Goal: Task Accomplishment & Management: Complete application form

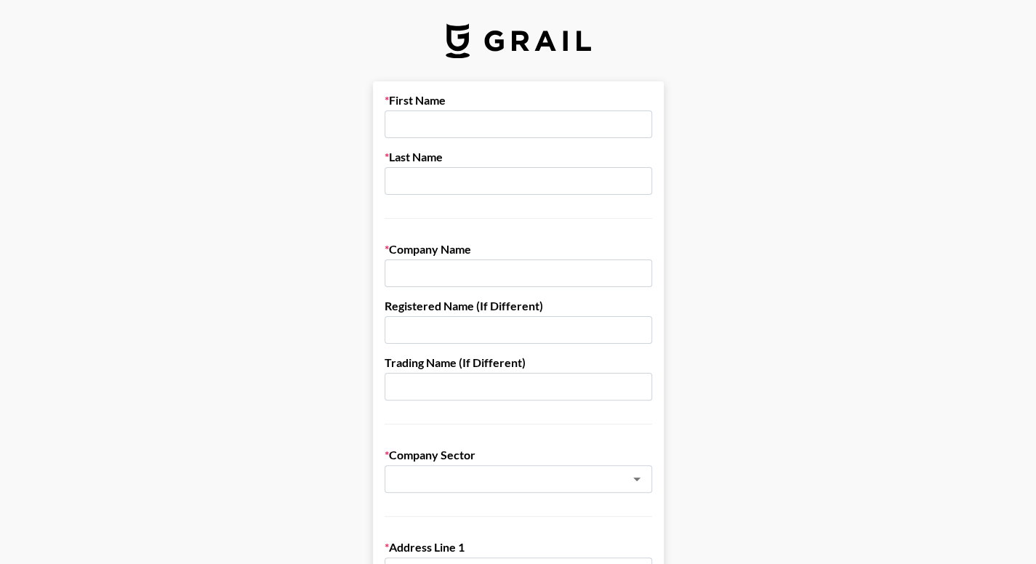
click at [441, 132] on input "text" at bounding box center [519, 124] width 268 height 28
type input "[PERSON_NAME]"
click at [459, 183] on input "text" at bounding box center [519, 181] width 268 height 28
type input "Sumapid"
click at [541, 269] on input "text" at bounding box center [519, 274] width 268 height 28
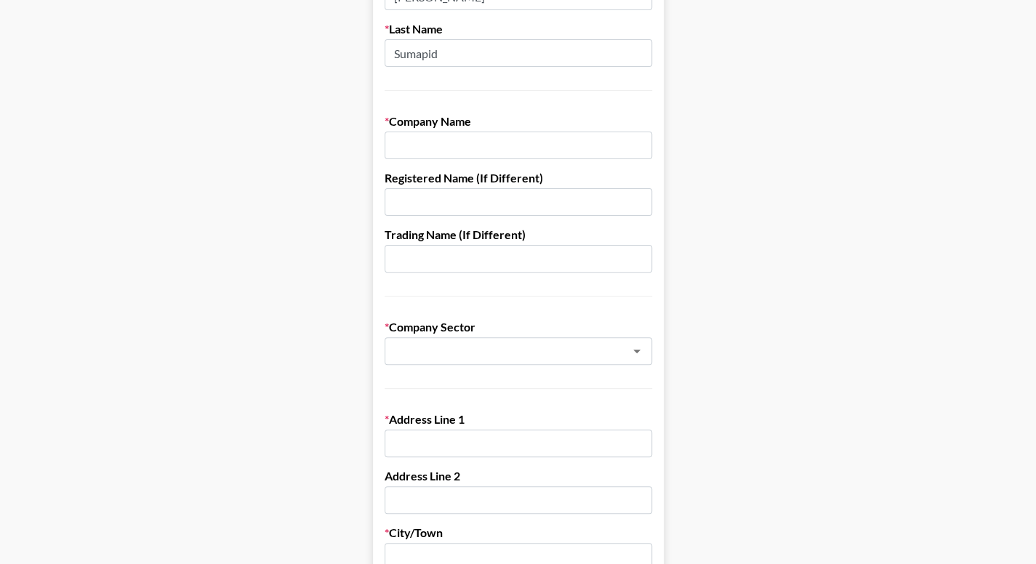
scroll to position [73, 0]
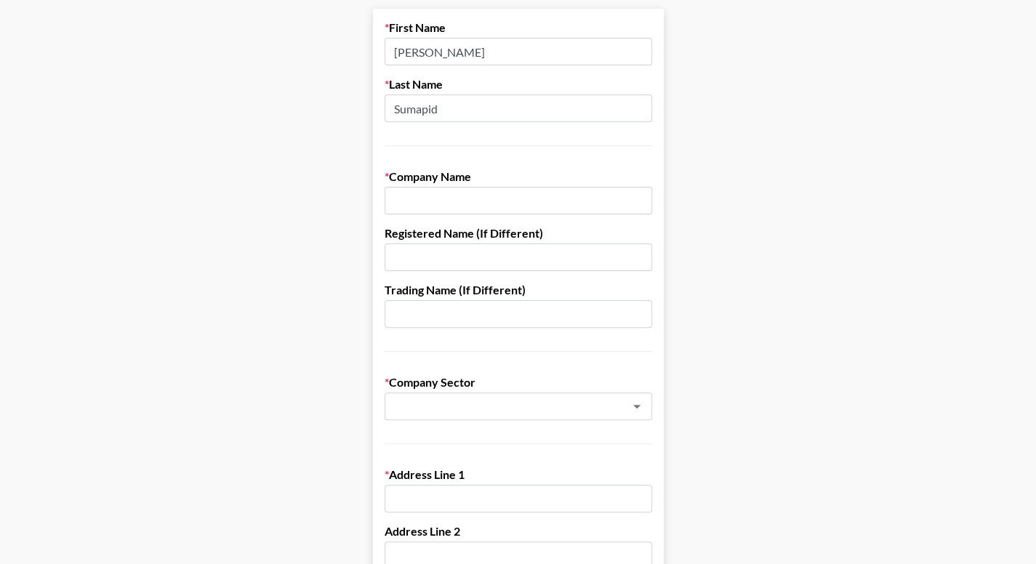
click at [454, 201] on input "text" at bounding box center [519, 201] width 268 height 28
type input "Compound Inc"
click at [510, 233] on label "Registered Name (If Different)" at bounding box center [519, 233] width 268 height 15
click at [455, 207] on input "Compound Inc" at bounding box center [519, 201] width 268 height 28
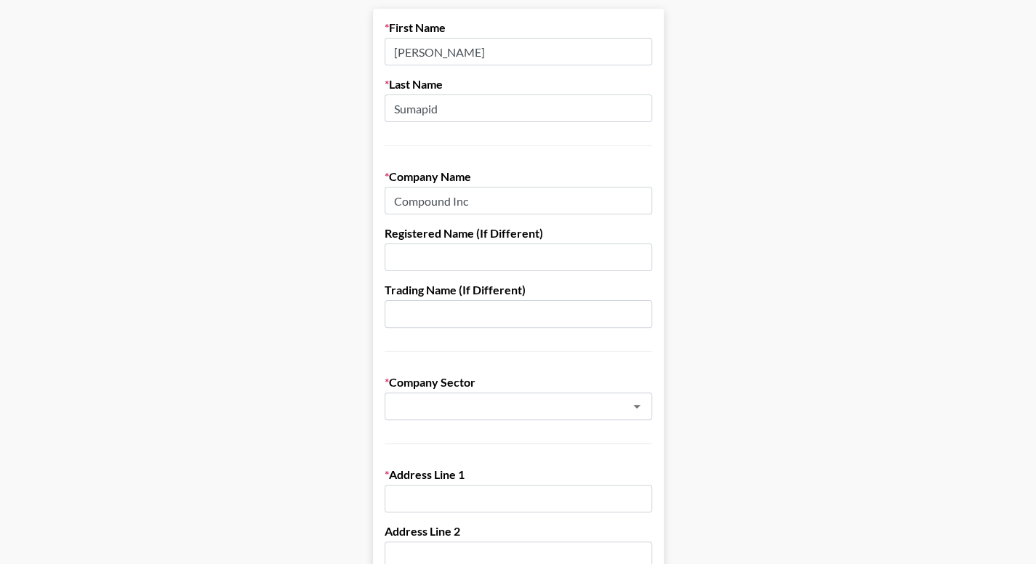
click at [455, 207] on input "Compound Inc" at bounding box center [519, 201] width 268 height 28
click at [422, 262] on input "text" at bounding box center [519, 258] width 268 height 28
paste input "Compound Inc"
click at [456, 259] on input "Compound Inc" at bounding box center [519, 258] width 268 height 28
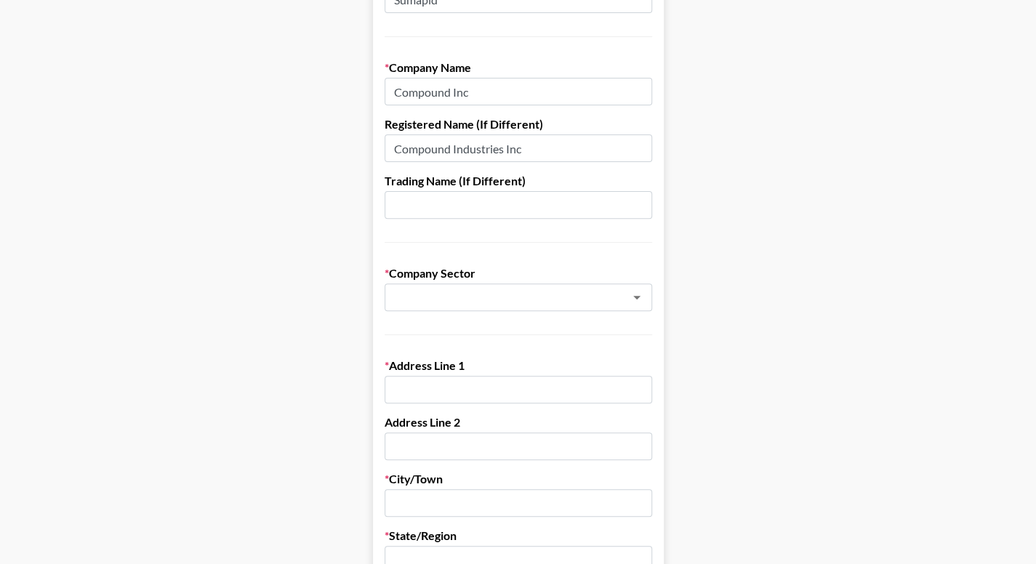
scroll to position [291, 0]
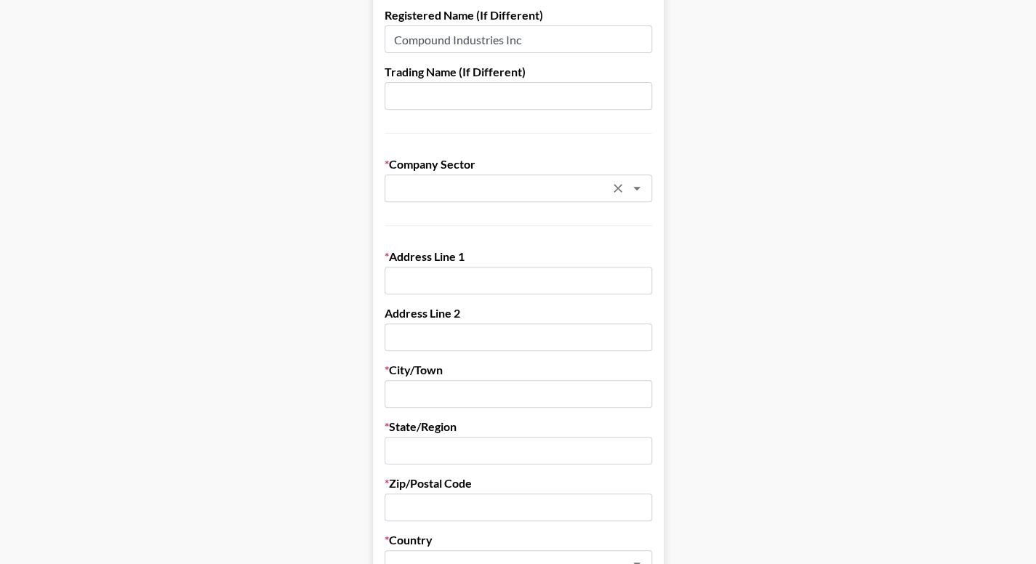
type input "Compound Industries Inc"
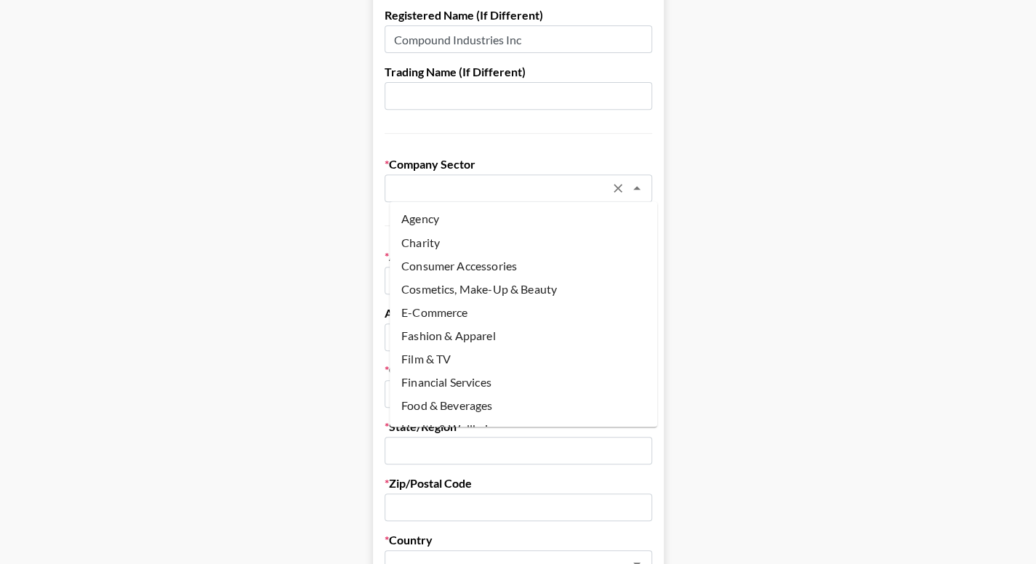
click at [551, 193] on input "text" at bounding box center [499, 188] width 212 height 17
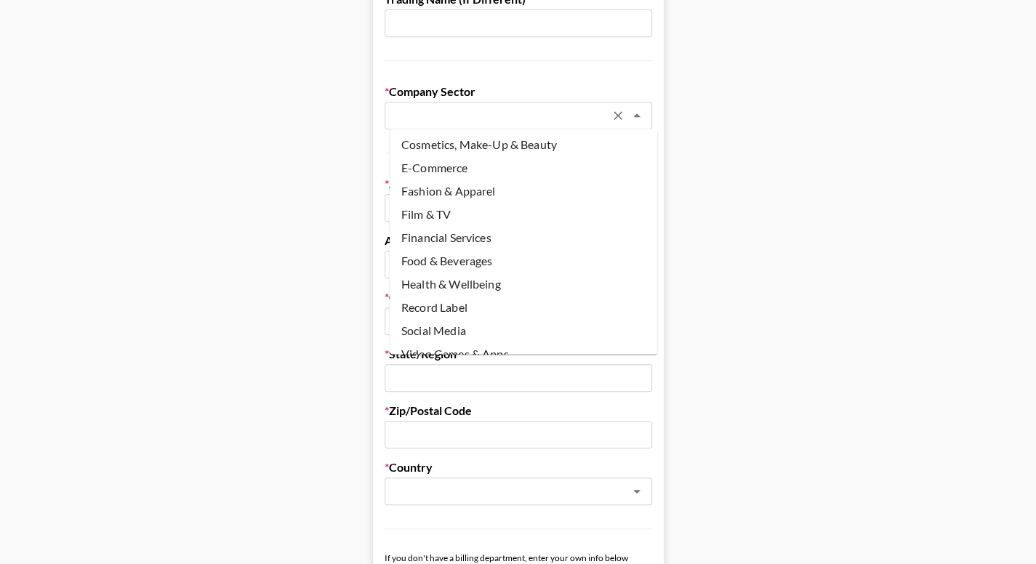
scroll to position [107, 0]
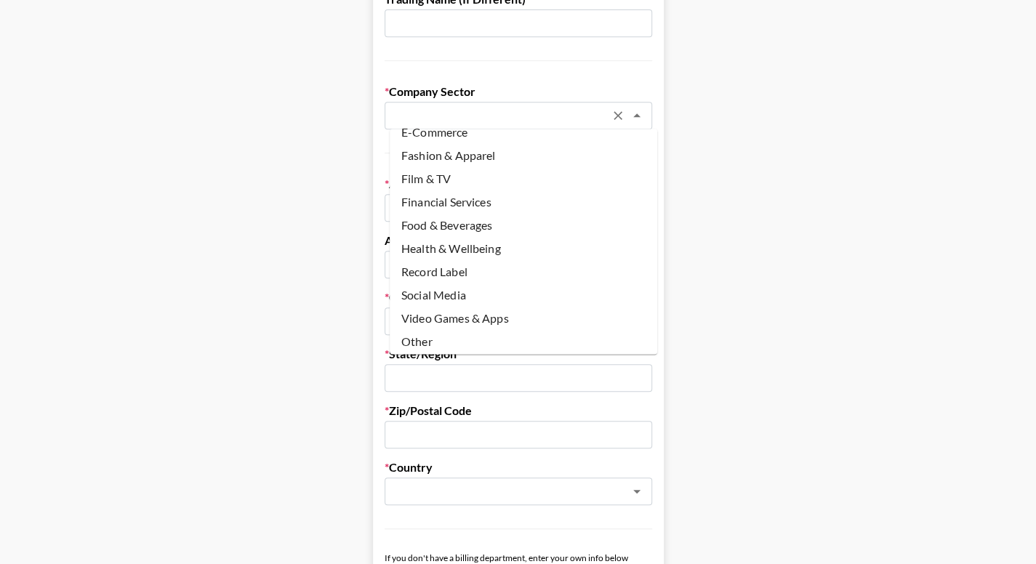
click at [429, 348] on li "Other" at bounding box center [524, 341] width 268 height 23
type input "Other"
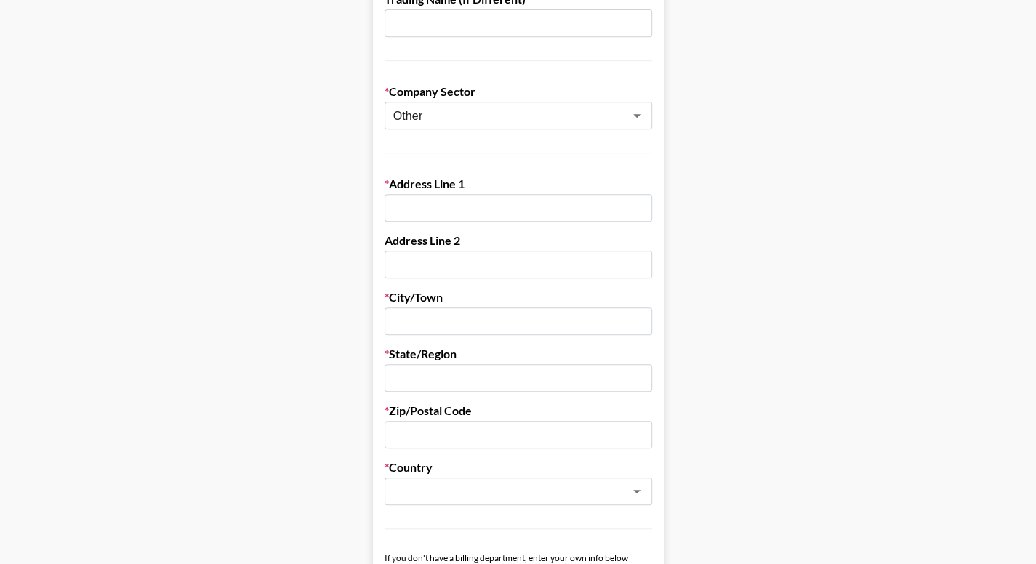
click at [455, 194] on input "text" at bounding box center [519, 208] width 268 height 28
type input "[STREET_ADDRESS]"
type input "[PERSON_NAME][GEOGRAPHIC_DATA]"
type input "[US_STATE]"
type input "91403"
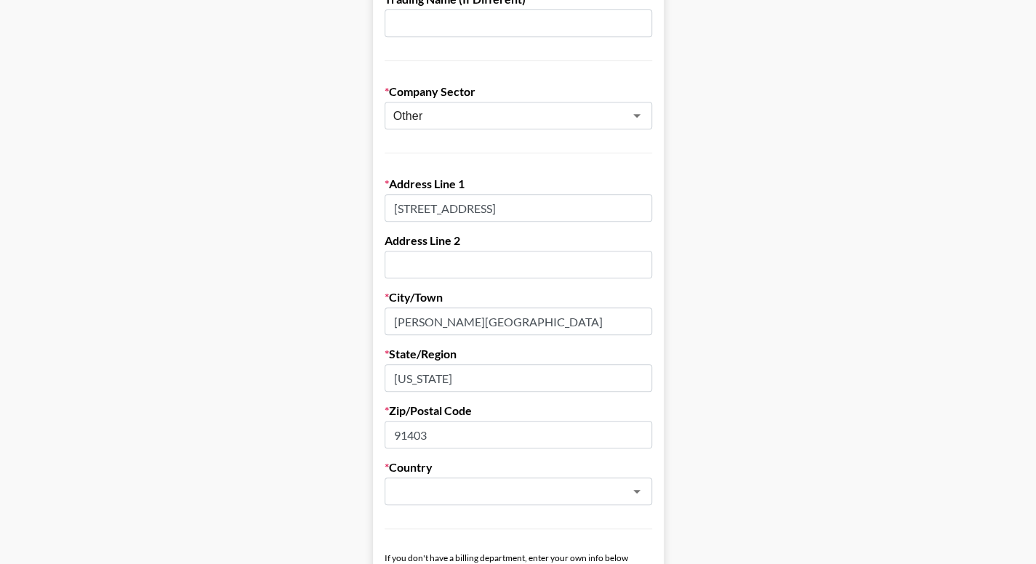
type input "[EMAIL_ADDRESS][DOMAIN_NAME]"
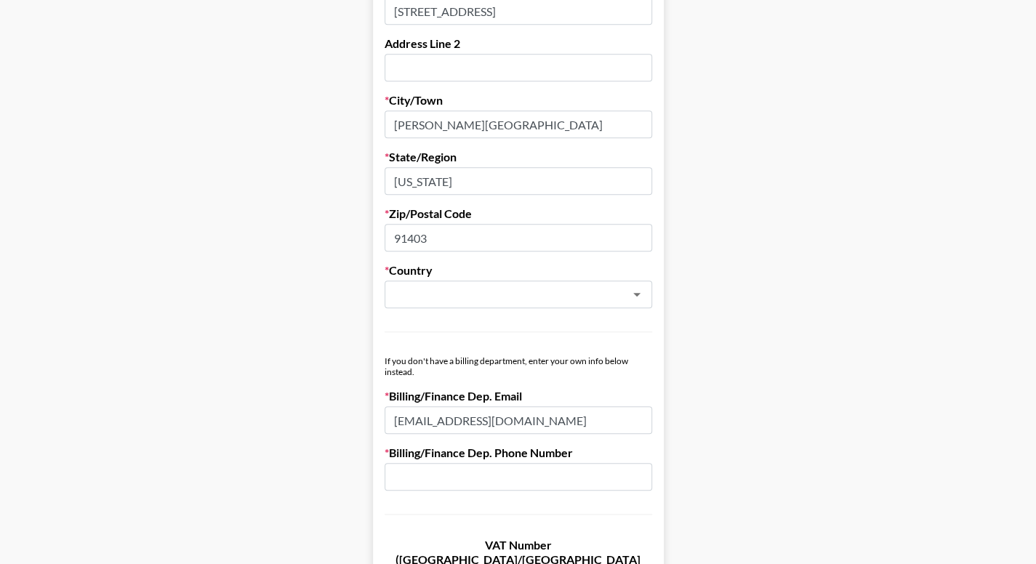
scroll to position [582, 0]
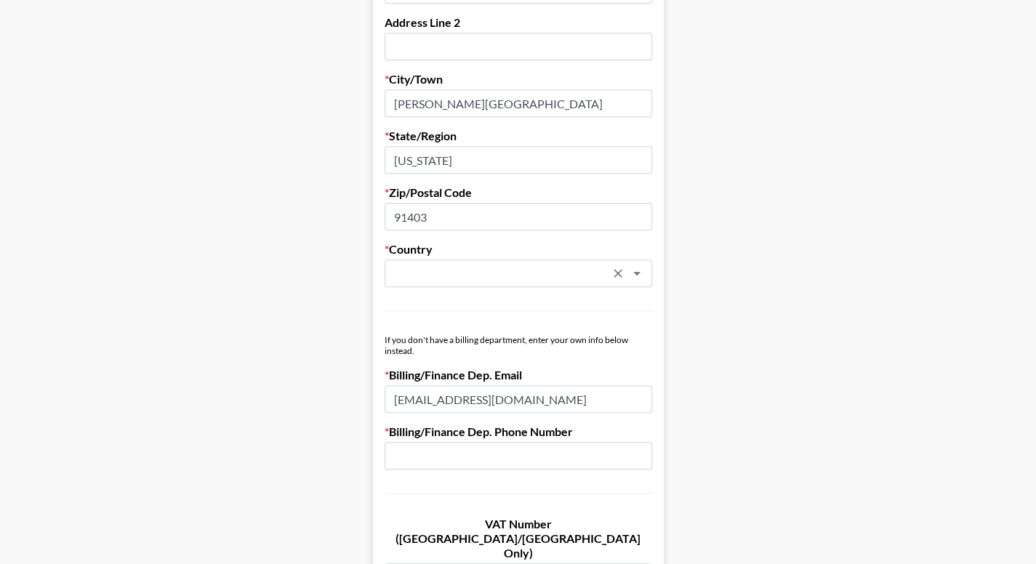
click at [528, 284] on div "​" at bounding box center [519, 274] width 268 height 28
click at [537, 271] on input "text" at bounding box center [499, 273] width 212 height 17
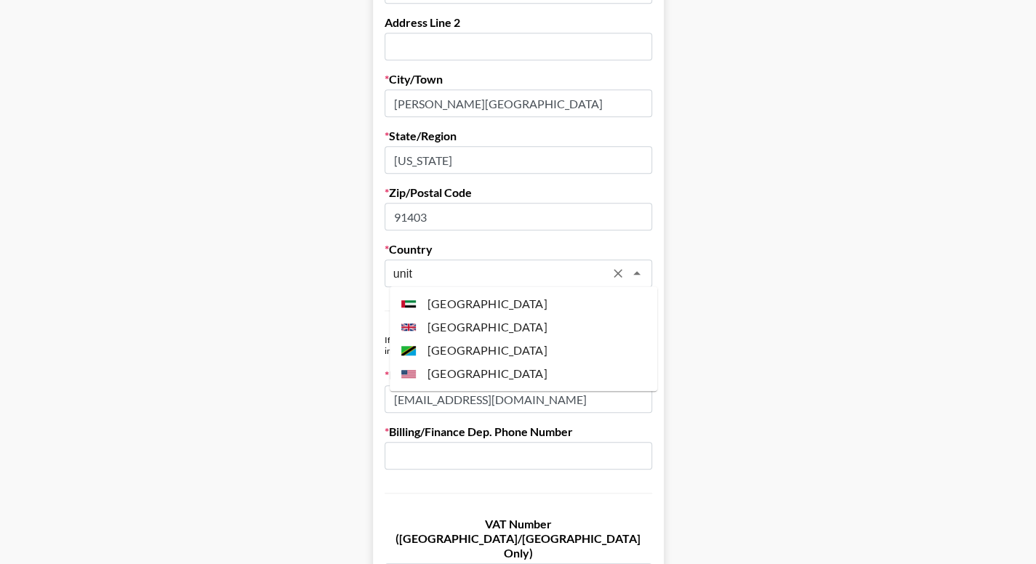
click at [455, 376] on li "[GEOGRAPHIC_DATA]" at bounding box center [524, 373] width 268 height 23
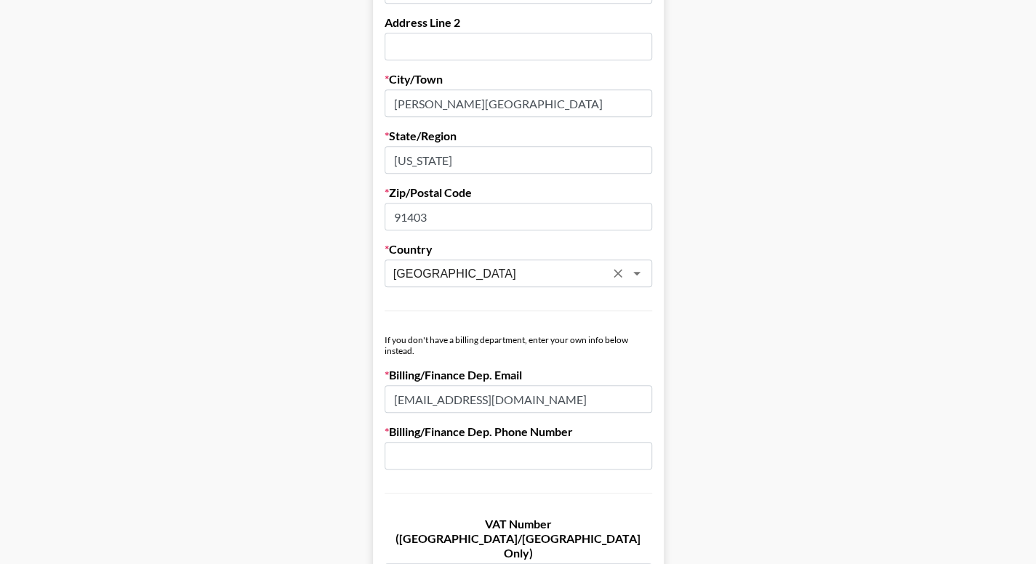
type input "[GEOGRAPHIC_DATA]"
click at [445, 402] on input "[EMAIL_ADDRESS][DOMAIN_NAME]" at bounding box center [519, 399] width 268 height 28
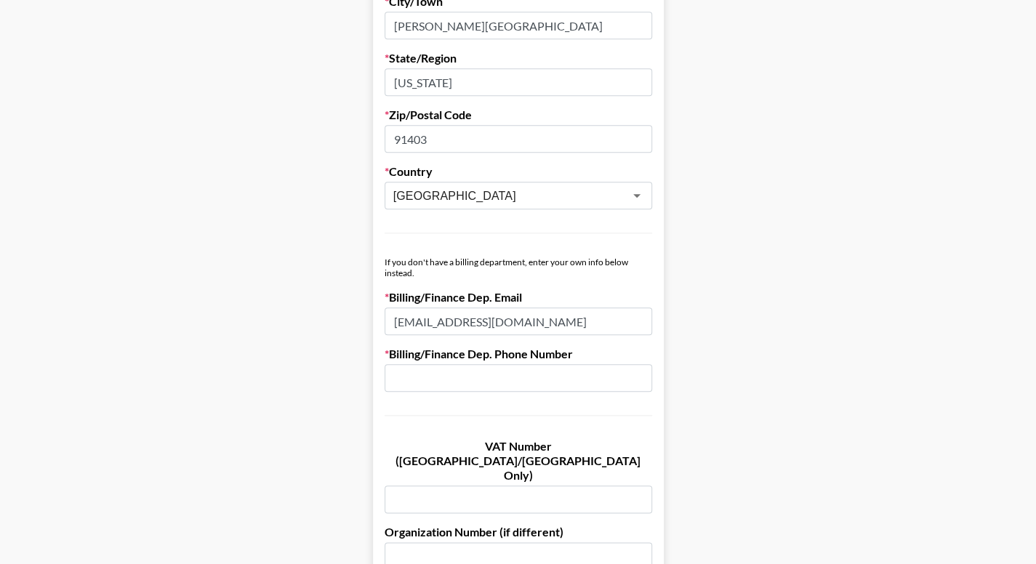
scroll to position [727, 0]
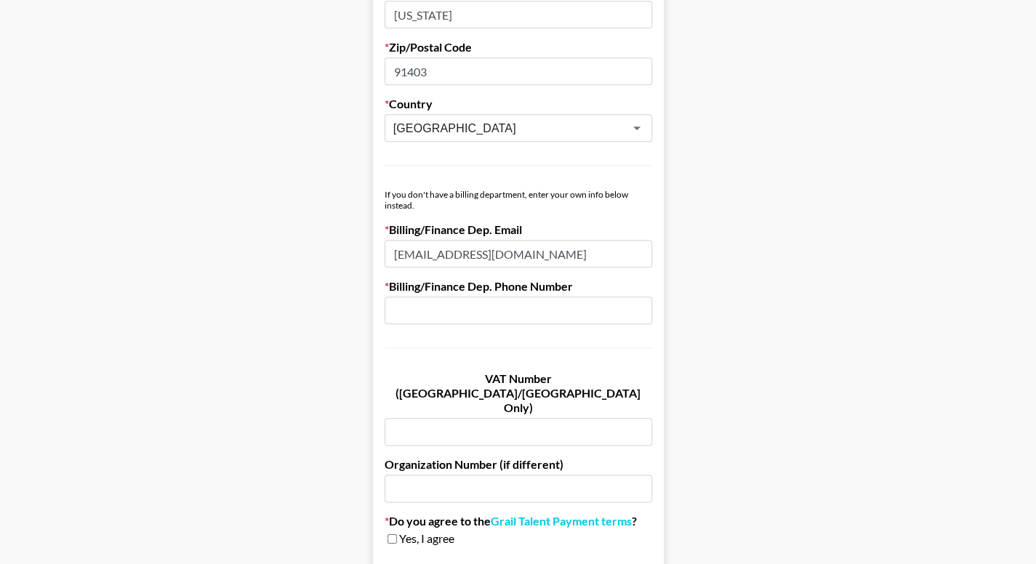
click at [430, 250] on input "[EMAIL_ADDRESS][DOMAIN_NAME]" at bounding box center [519, 254] width 268 height 28
drag, startPoint x: 430, startPoint y: 250, endPoint x: 373, endPoint y: 254, distance: 56.8
type input "[EMAIL_ADDRESS][DOMAIN_NAME]"
click at [433, 297] on input "text" at bounding box center [519, 311] width 268 height 28
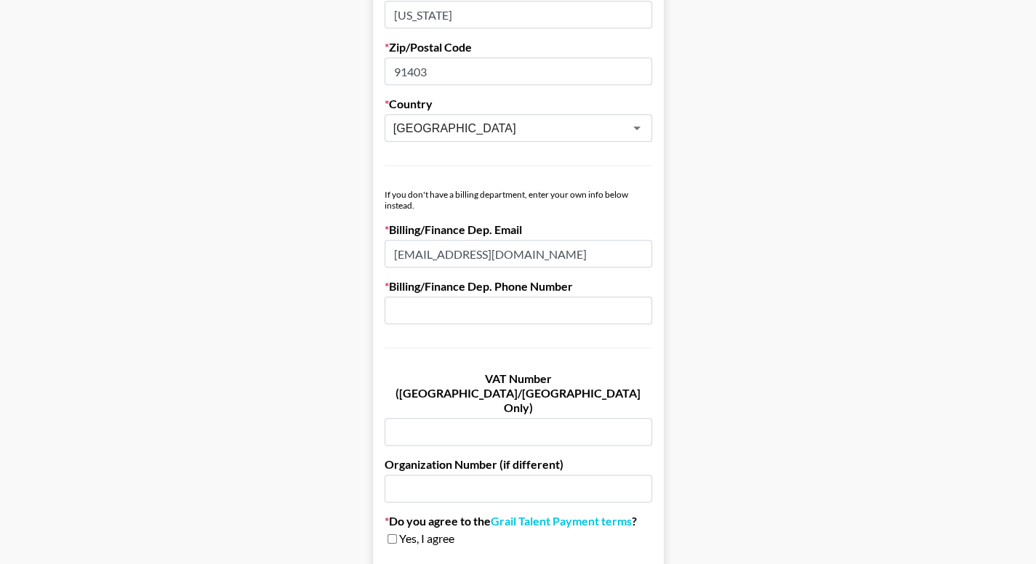
type input "not applicable"
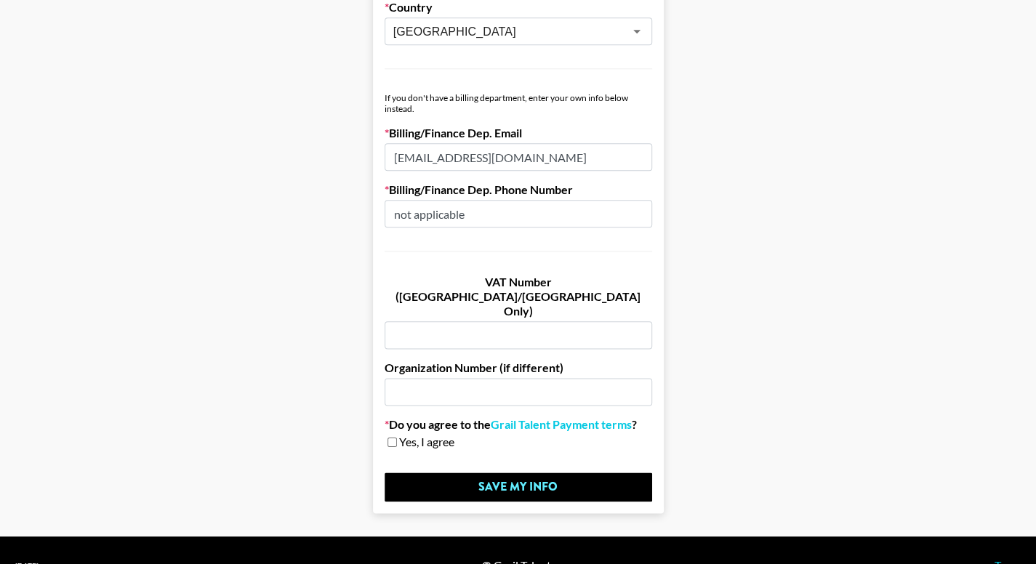
click at [405, 435] on span "Yes, I agree" at bounding box center [426, 442] width 55 height 15
click at [397, 437] on input "checkbox" at bounding box center [391, 442] width 9 height 10
checkbox input "true"
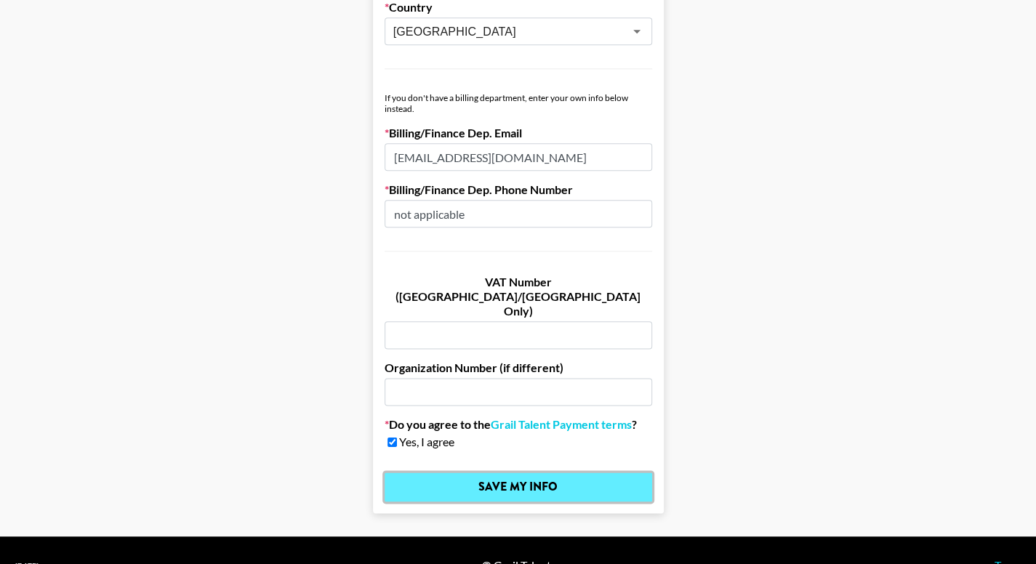
click at [475, 473] on input "Save My Info" at bounding box center [519, 487] width 268 height 29
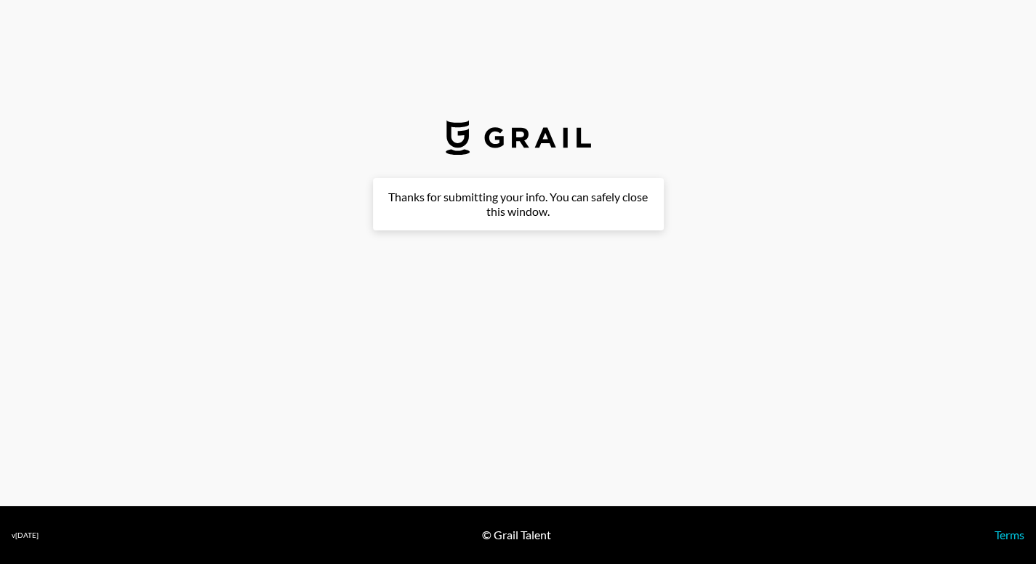
scroll to position [500, 0]
